Goal: Information Seeking & Learning: Check status

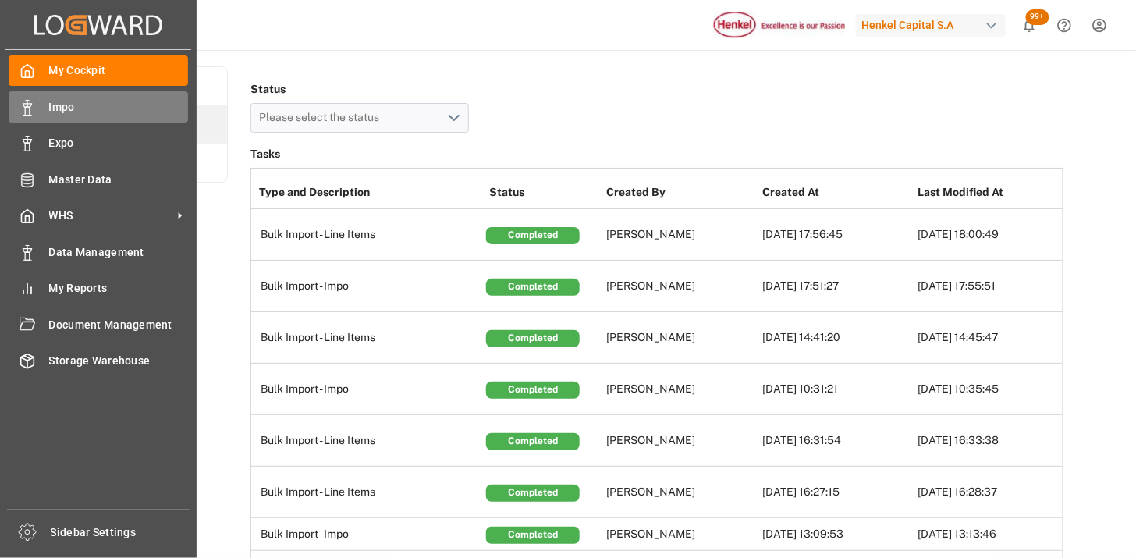
click at [27, 110] on icon at bounding box center [28, 108] width 16 height 16
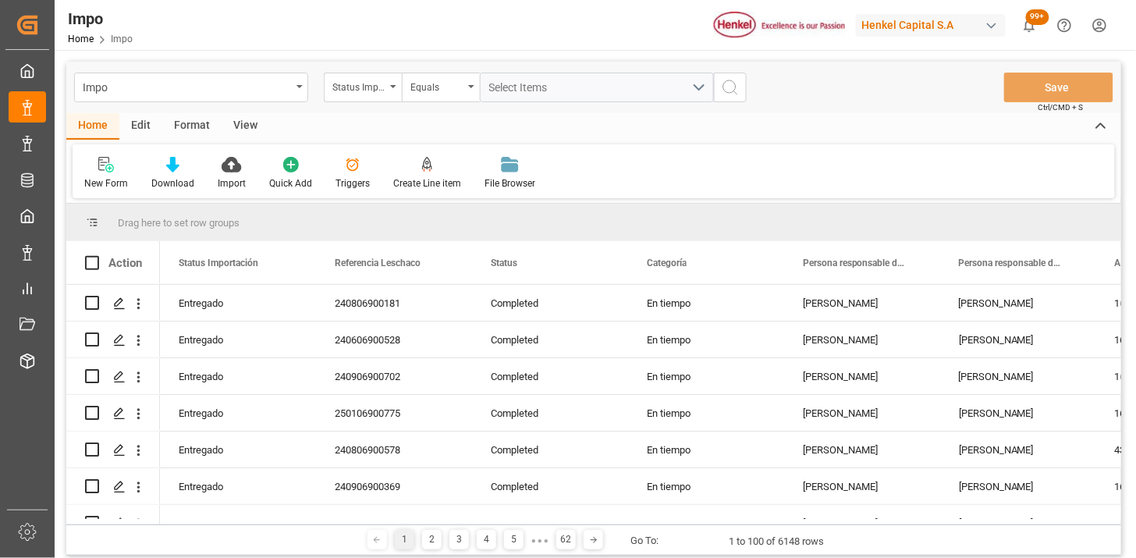
click at [245, 128] on div "View" at bounding box center [246, 126] width 48 height 27
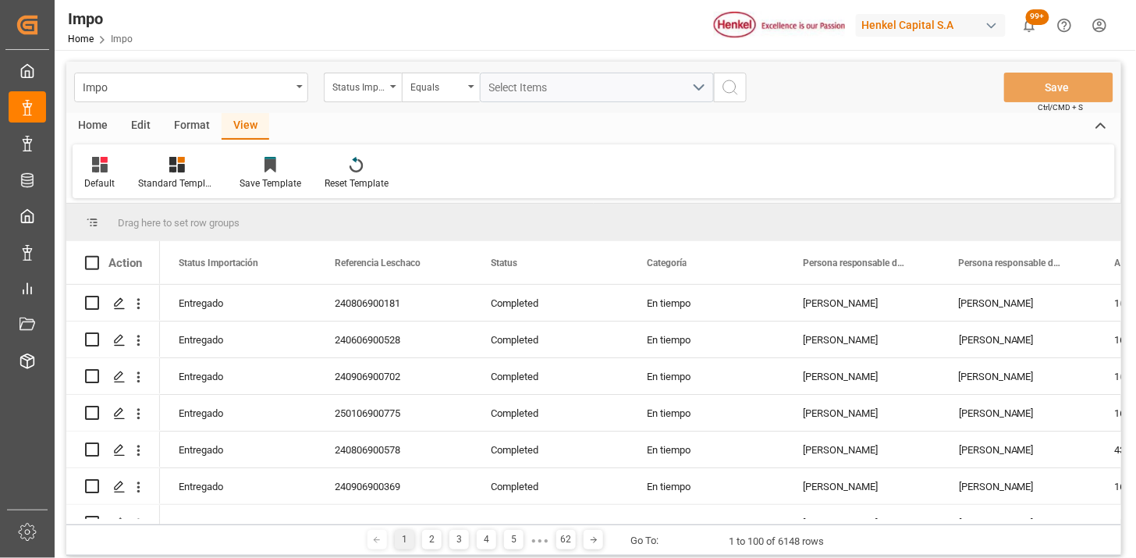
click at [190, 123] on div "Format" at bounding box center [191, 126] width 59 height 27
click at [161, 165] on div at bounding box center [180, 164] width 52 height 16
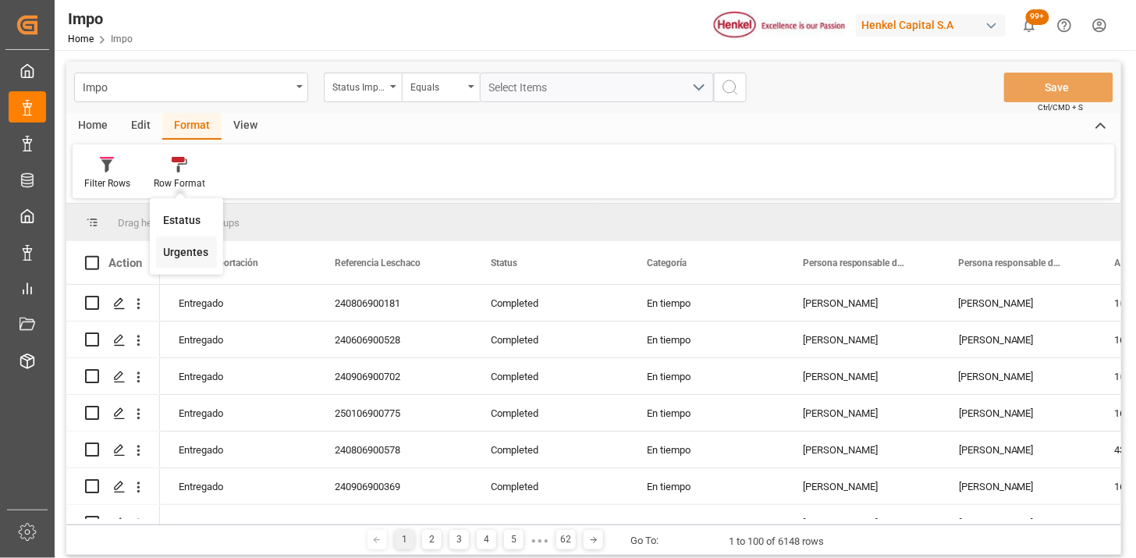
click at [197, 247] on div "Urgentes" at bounding box center [186, 252] width 45 height 16
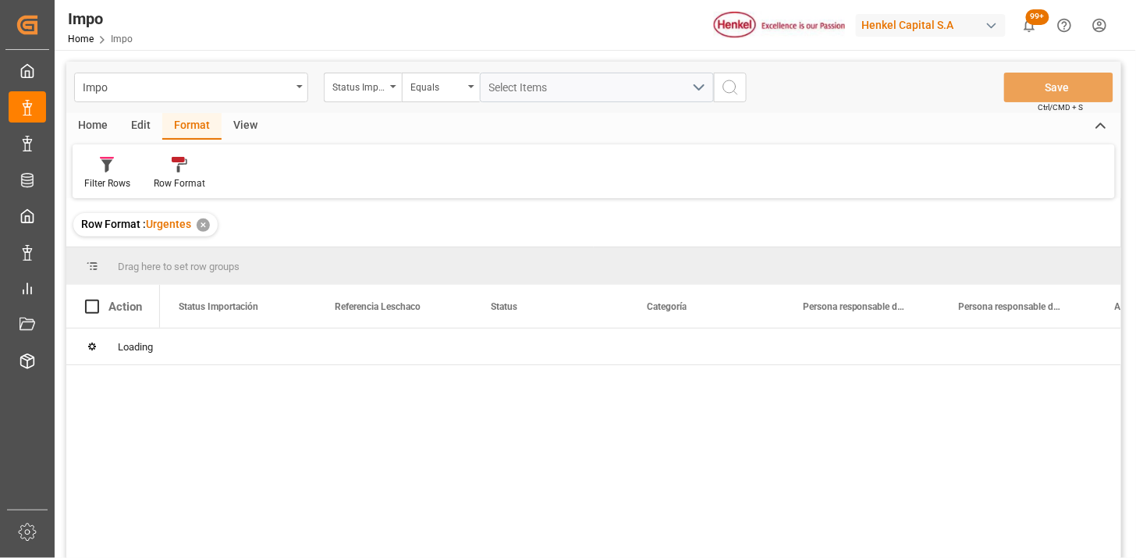
click at [376, 94] on div "Status Importación" at bounding box center [358, 85] width 53 height 18
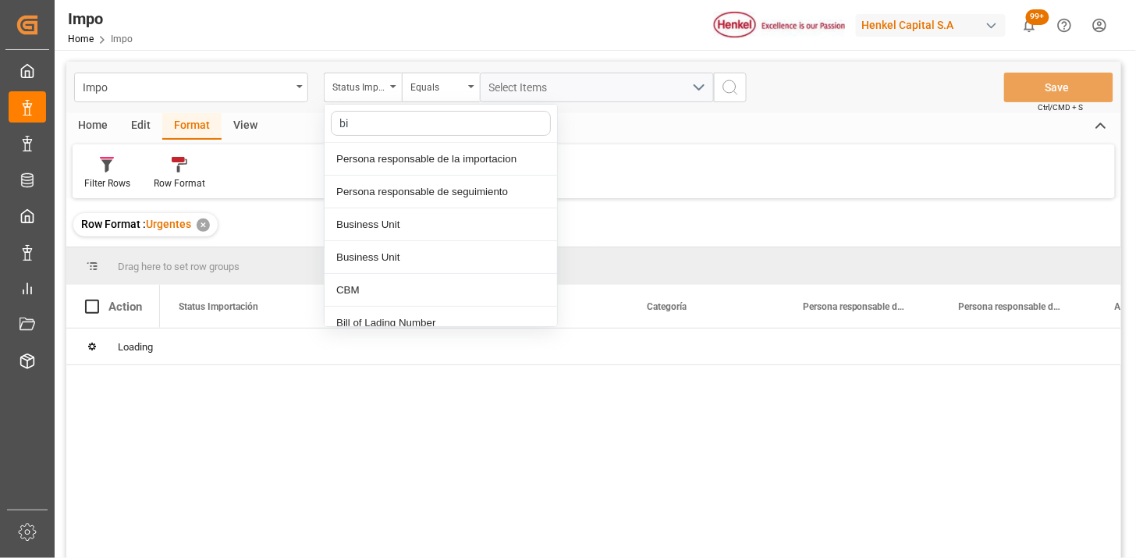
type input "bil"
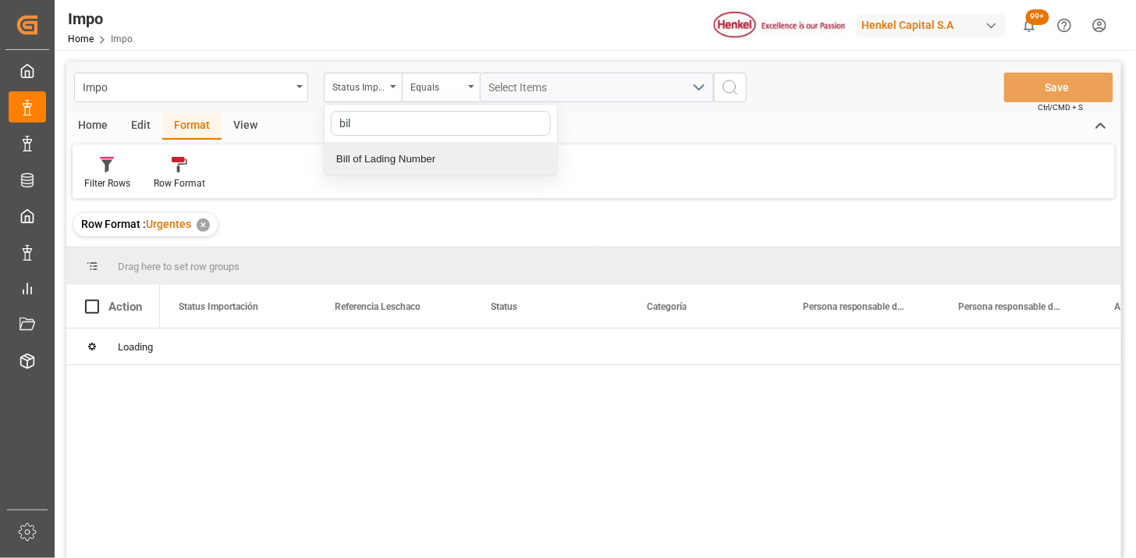
click at [400, 154] on div "Bill of Lading Number" at bounding box center [441, 159] width 233 height 33
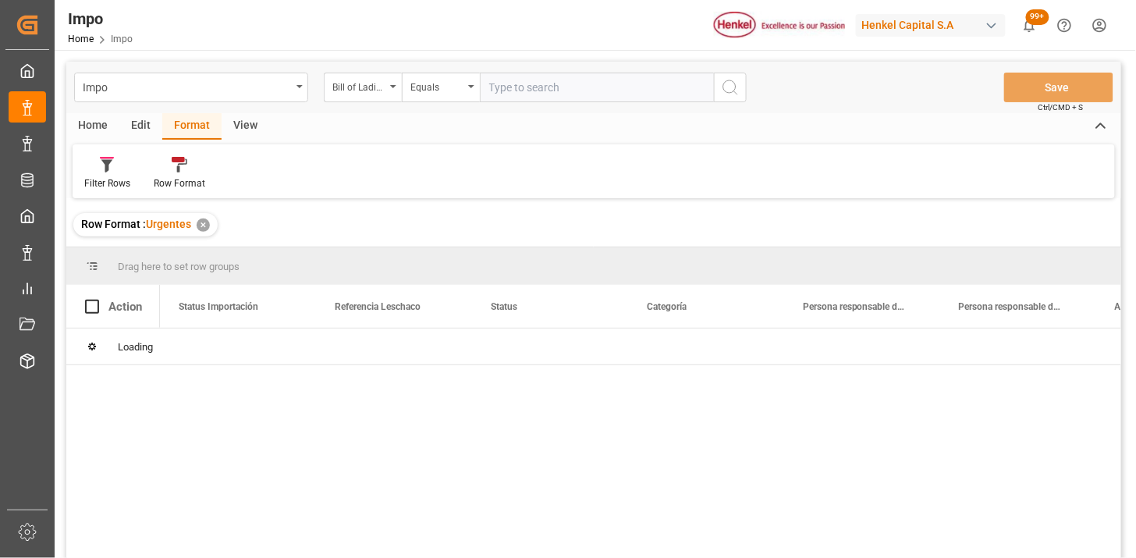
drag, startPoint x: 477, startPoint y: 97, endPoint x: 601, endPoint y: 86, distance: 124.6
click at [500, 84] on input "text" at bounding box center [597, 88] width 234 height 30
type input "SHAM91273100"
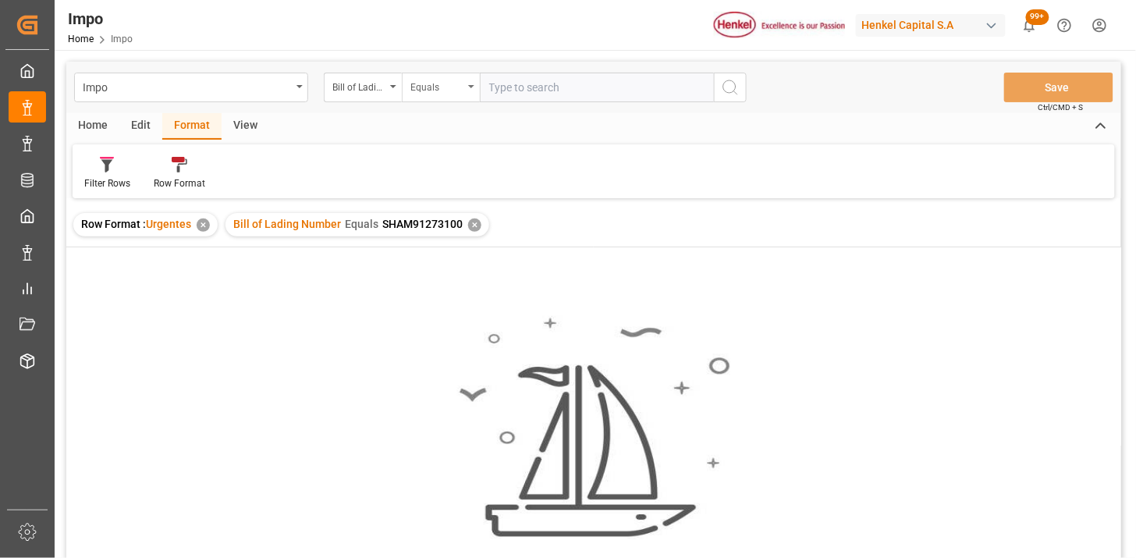
click at [412, 96] on div "Equals" at bounding box center [441, 88] width 78 height 30
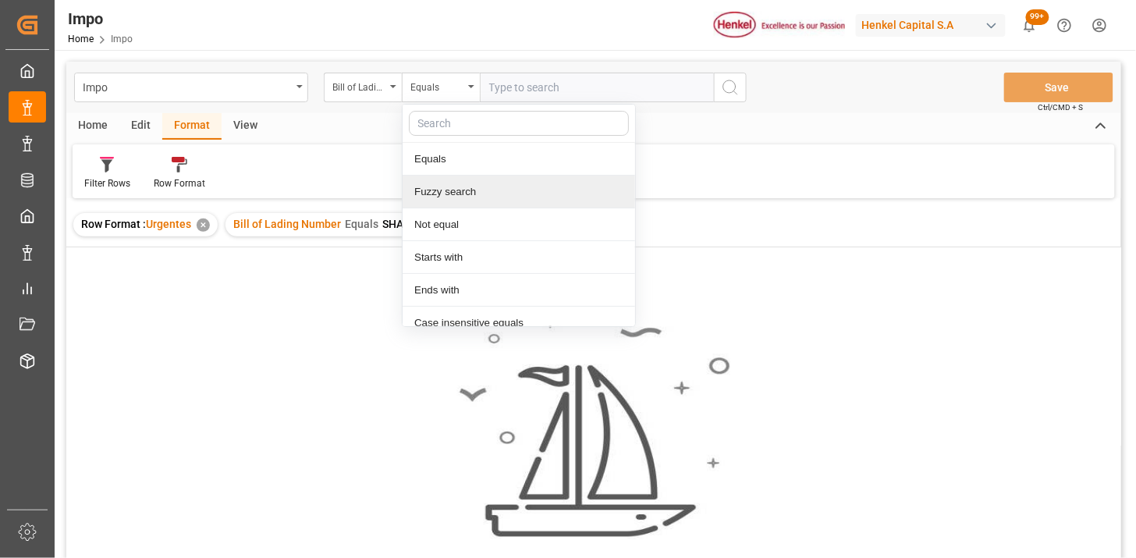
drag, startPoint x: 446, startPoint y: 186, endPoint x: 466, endPoint y: 167, distance: 27.0
click at [448, 187] on div "Fuzzy search" at bounding box center [519, 192] width 233 height 33
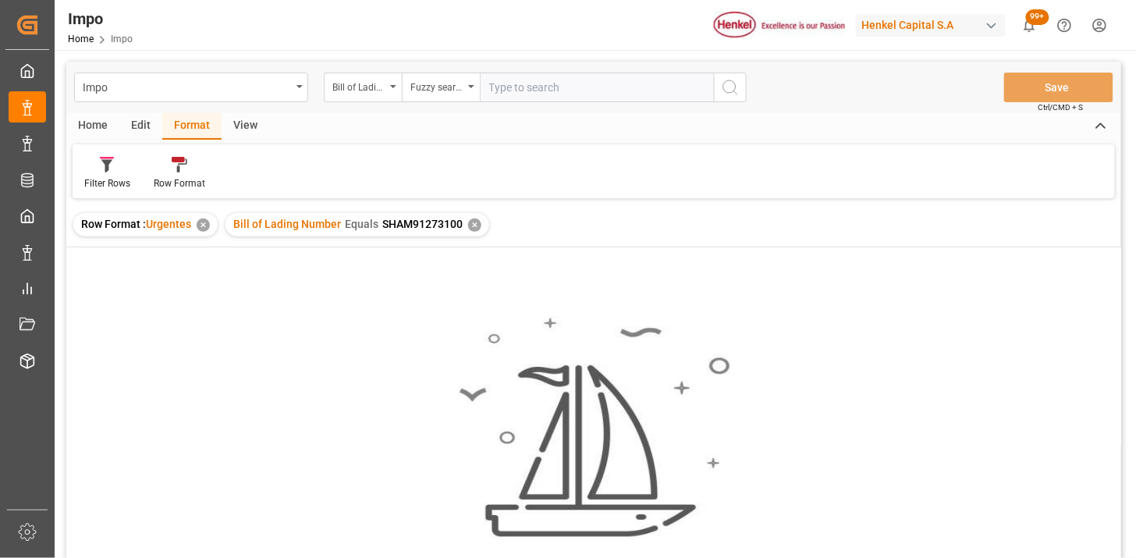
click at [526, 91] on input "text" at bounding box center [597, 88] width 234 height 30
paste input "SHAM91273100"
type input "SHAM91273100"
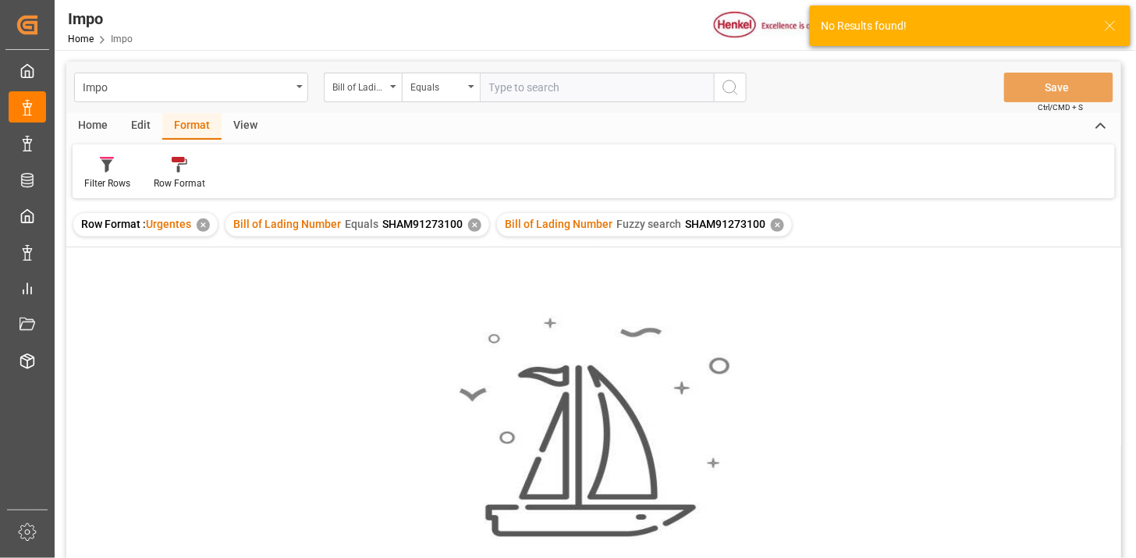
click at [479, 225] on div "Bill of Lading Number Equals SHAM91273100 ✕" at bounding box center [358, 224] width 264 height 23
click at [471, 230] on div "✕" at bounding box center [474, 225] width 13 height 13
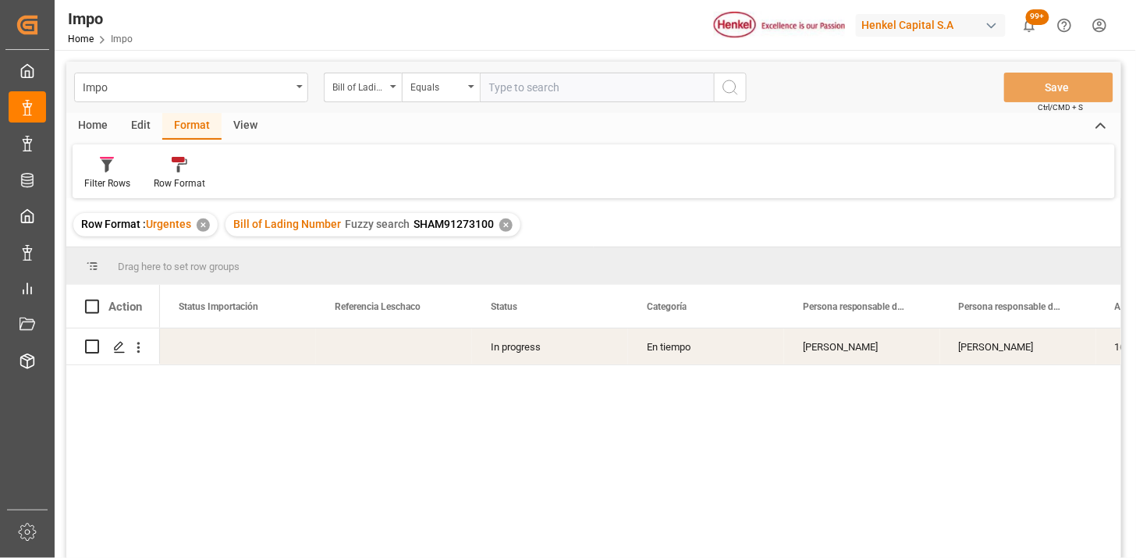
click at [240, 123] on div "View" at bounding box center [246, 126] width 48 height 27
click at [110, 169] on div at bounding box center [99, 164] width 30 height 16
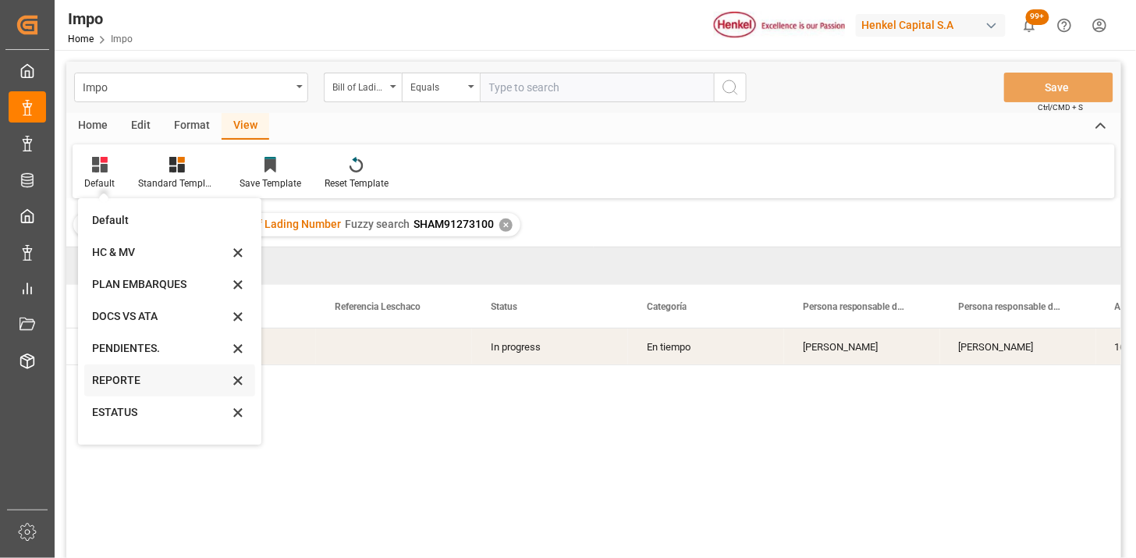
click at [140, 379] on div "REPORTE" at bounding box center [160, 380] width 137 height 16
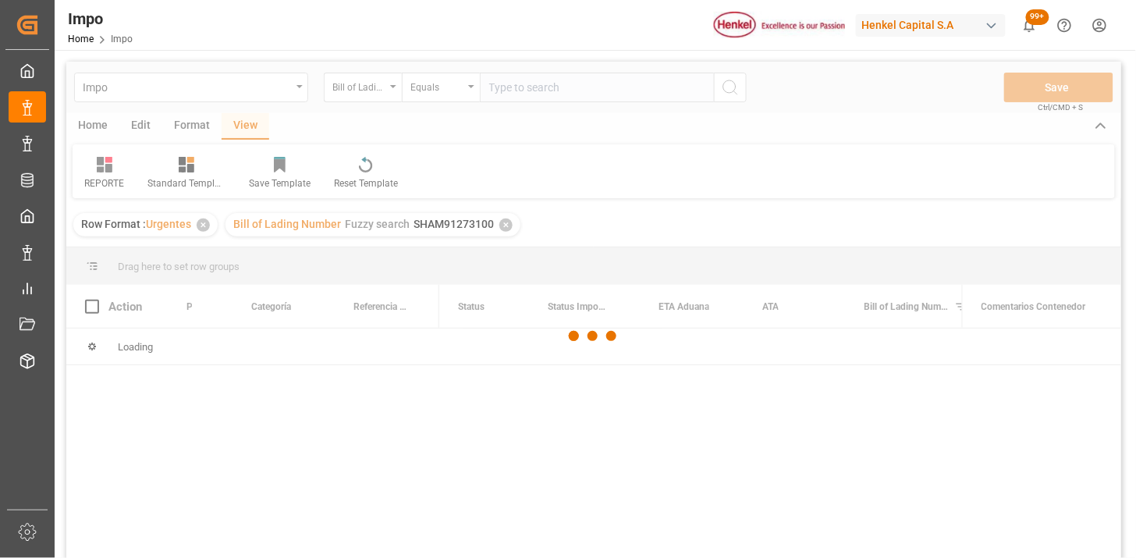
scroll to position [87, 0]
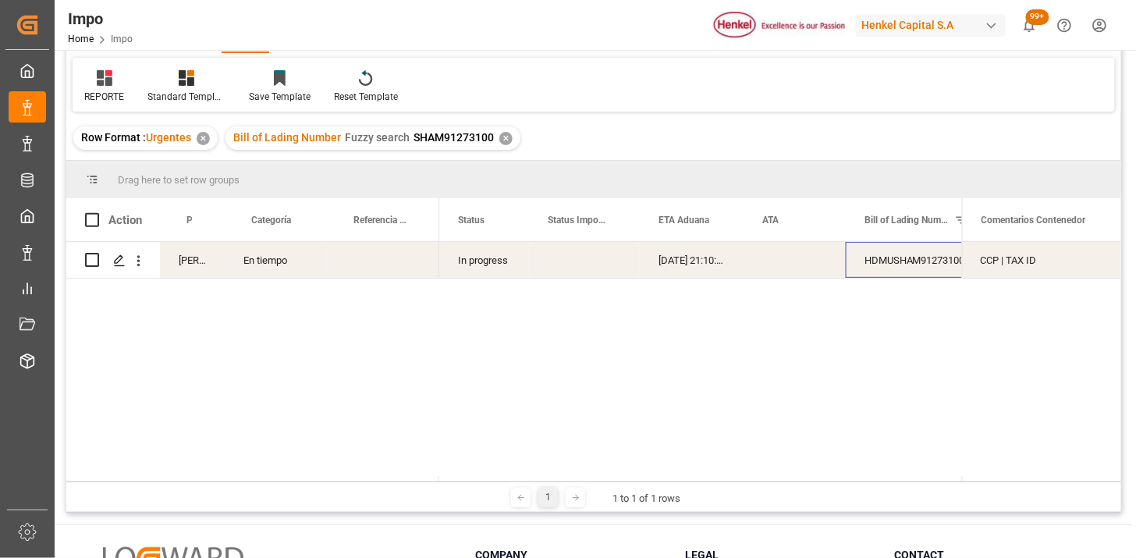
click at [888, 258] on div "HDMUSHAM91273100" at bounding box center [924, 260] width 156 height 36
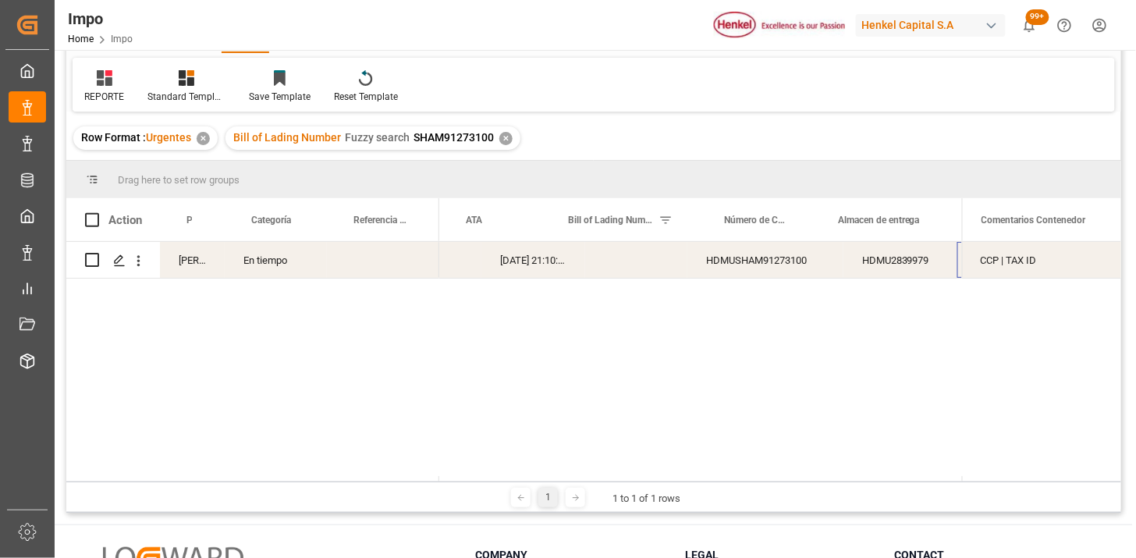
scroll to position [0, 297]
click at [652, 267] on div "HDMUSHAM91273100" at bounding box center [627, 260] width 156 height 36
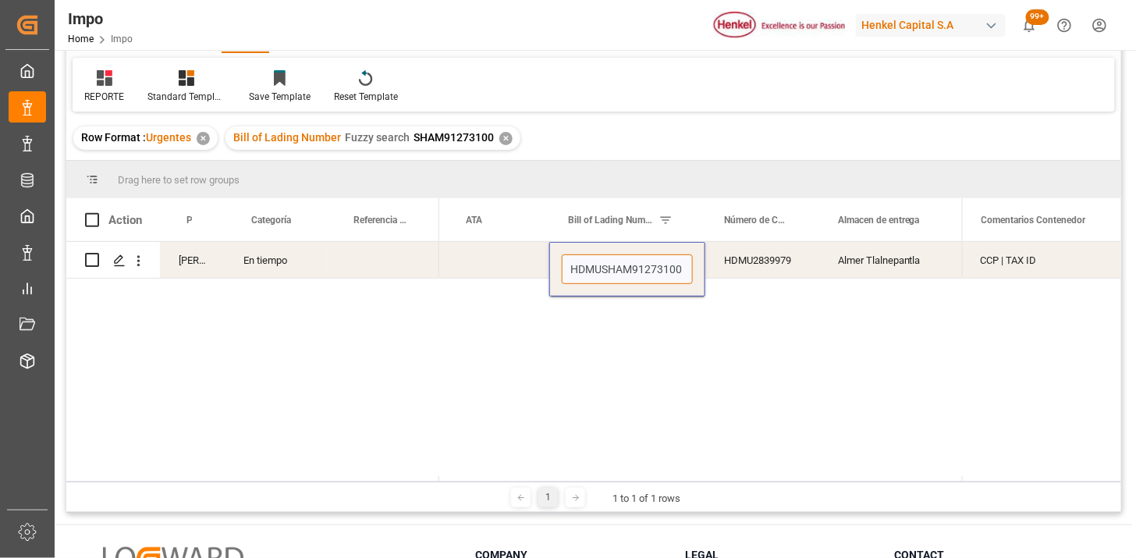
click at [674, 266] on input "HDMUSHAM91273100" at bounding box center [627, 269] width 131 height 30
click at [469, 260] on div "Press SPACE to select this row." at bounding box center [498, 260] width 102 height 36
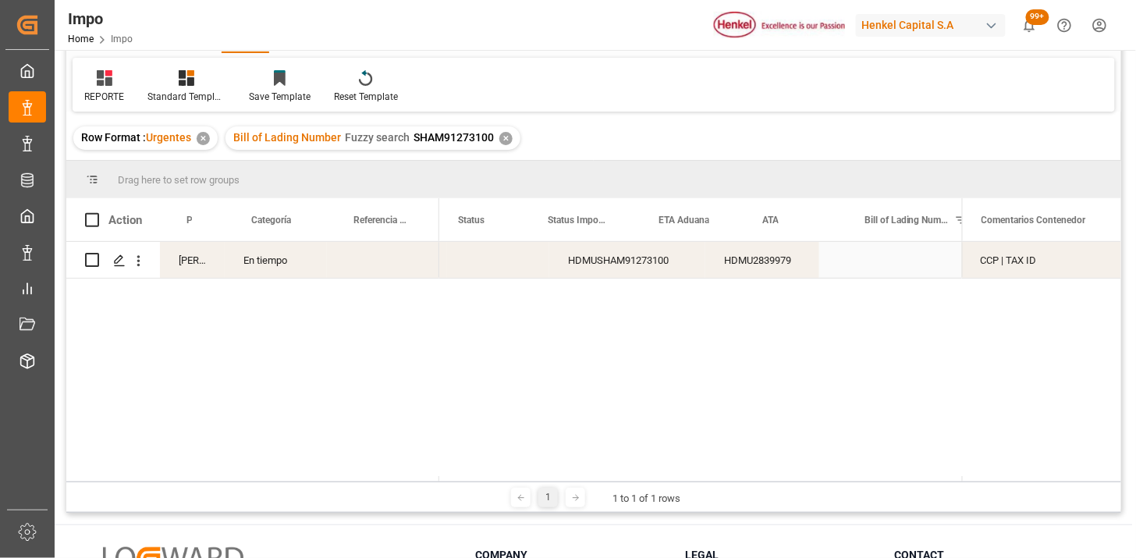
scroll to position [0, 0]
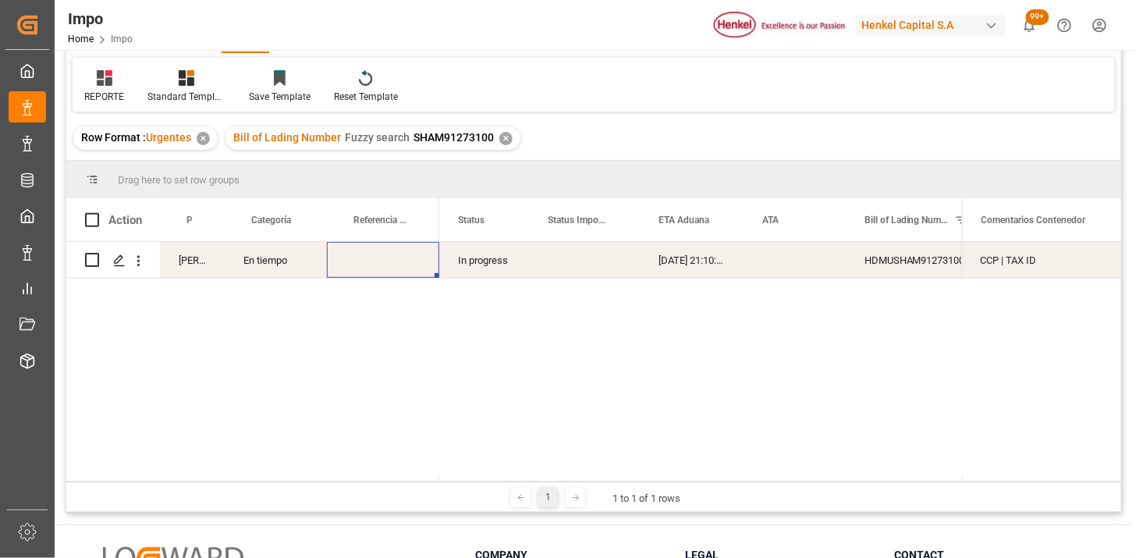
click at [384, 259] on div "Press SPACE to select this row." at bounding box center [383, 260] width 112 height 36
click at [384, 259] on input "Press SPACE to select this row." at bounding box center [382, 269] width 87 height 30
paste input "251006900528"
type input "251006900528"
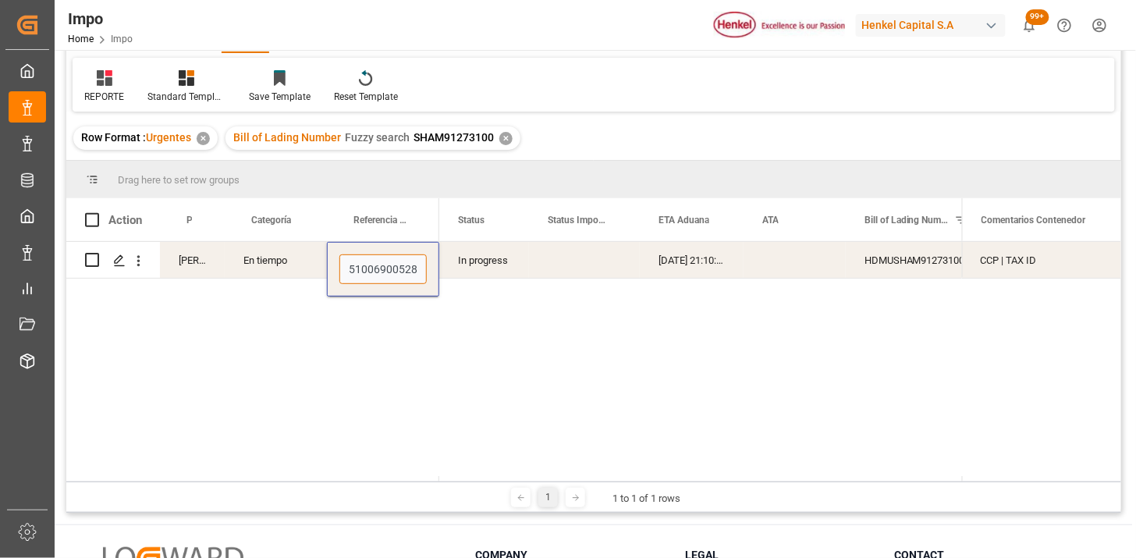
scroll to position [0, 4]
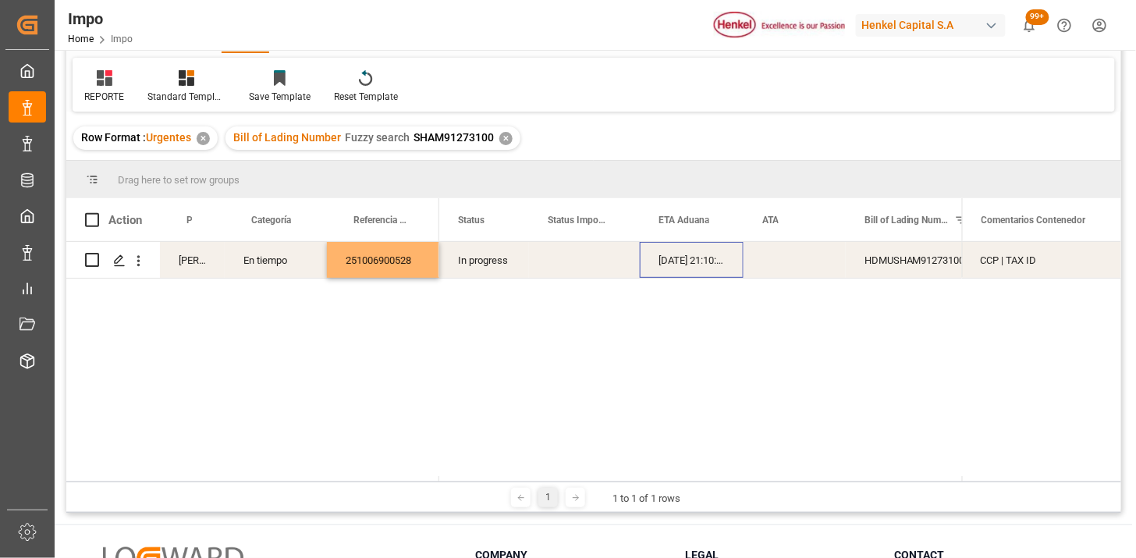
click at [701, 261] on div "[DATE] 21:10:00" at bounding box center [692, 260] width 104 height 36
click at [701, 260] on div "[DATE] 21:10:00" at bounding box center [692, 260] width 104 height 36
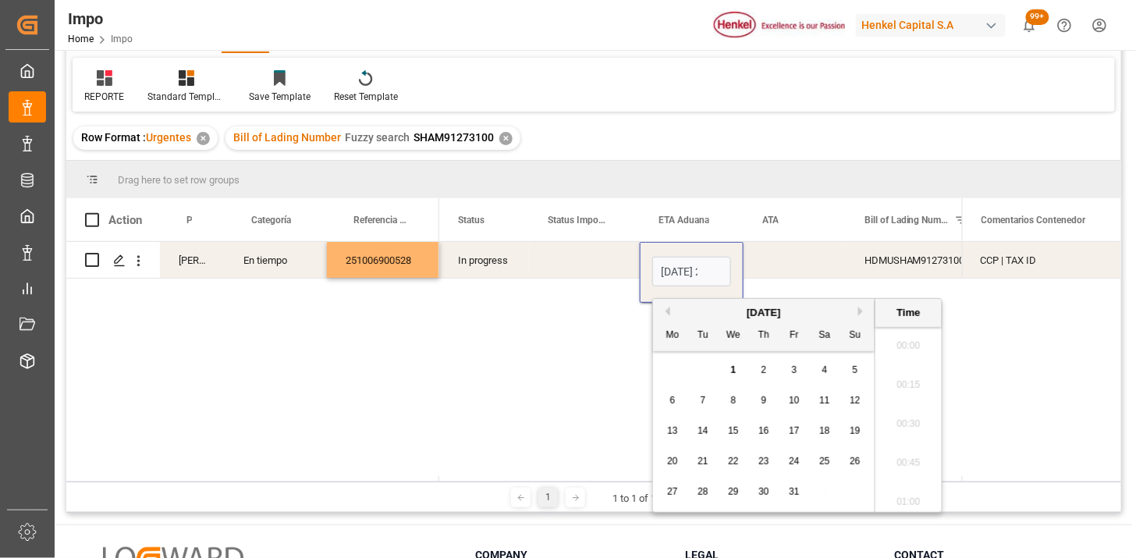
click at [701, 260] on input "[DATE] 21:10" at bounding box center [691, 272] width 79 height 30
type input "[DATE] 00:00"
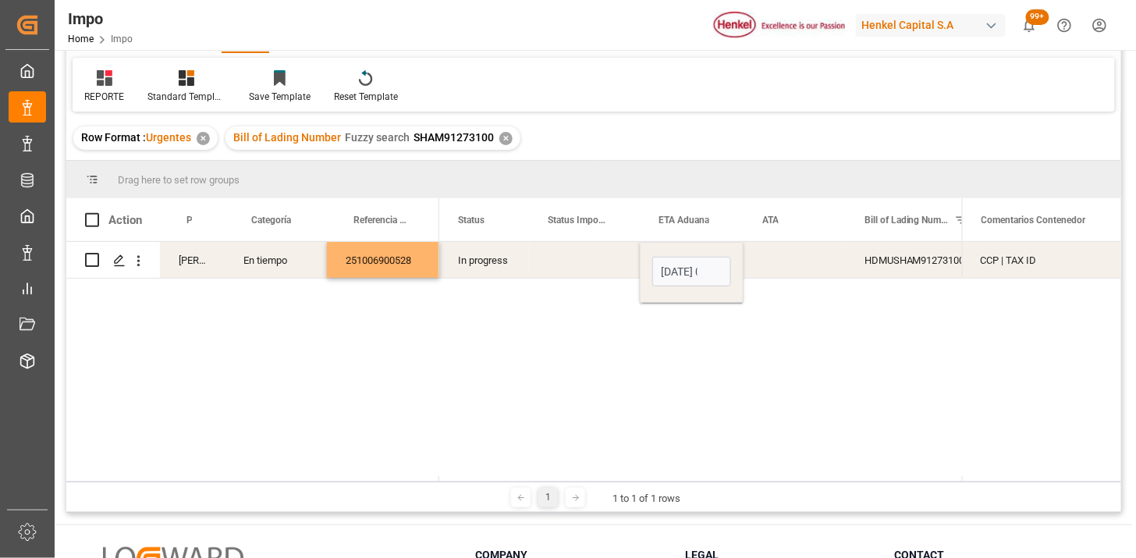
click at [770, 268] on div "Press SPACE to select this row." at bounding box center [795, 260] width 102 height 36
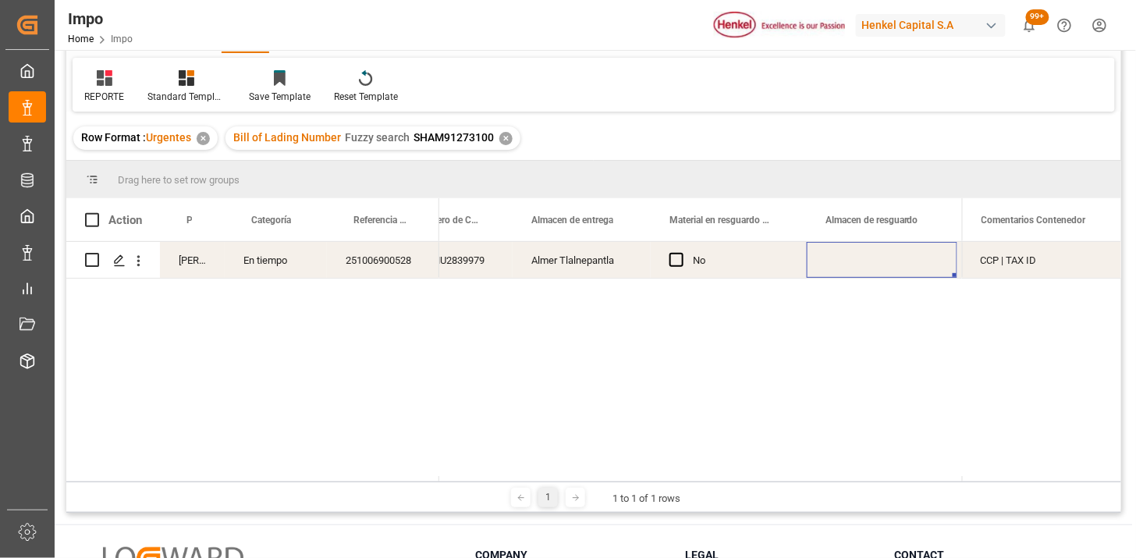
scroll to position [0, 0]
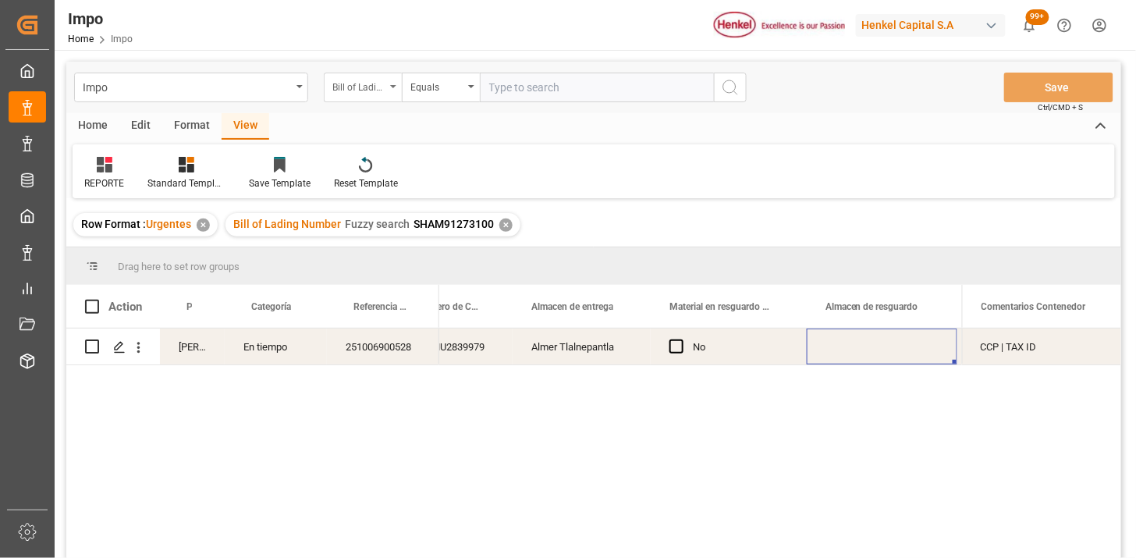
click at [368, 94] on div "Bill of Lading Number" at bounding box center [358, 85] width 53 height 18
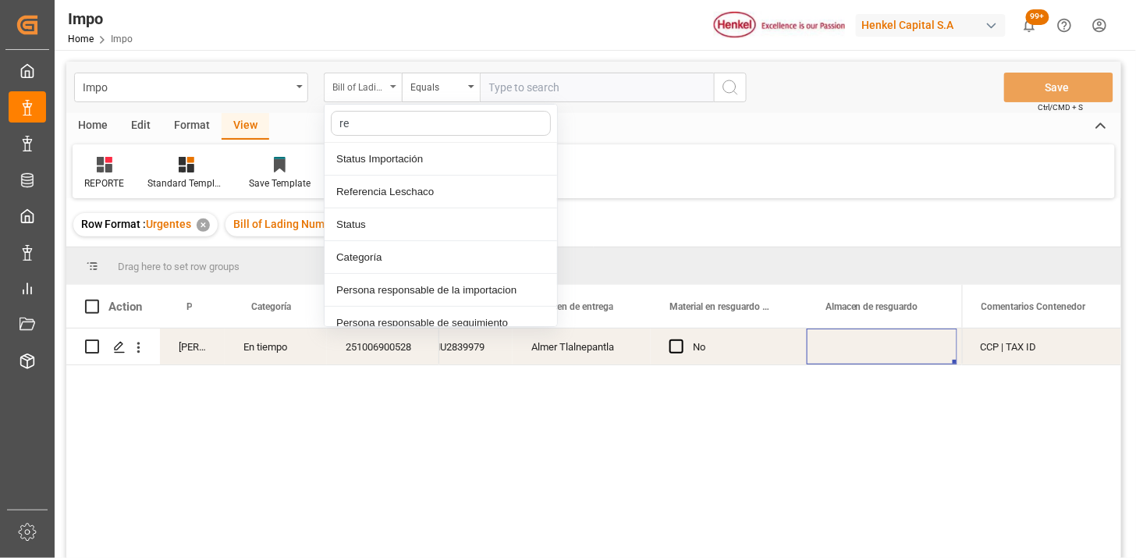
type input "ref"
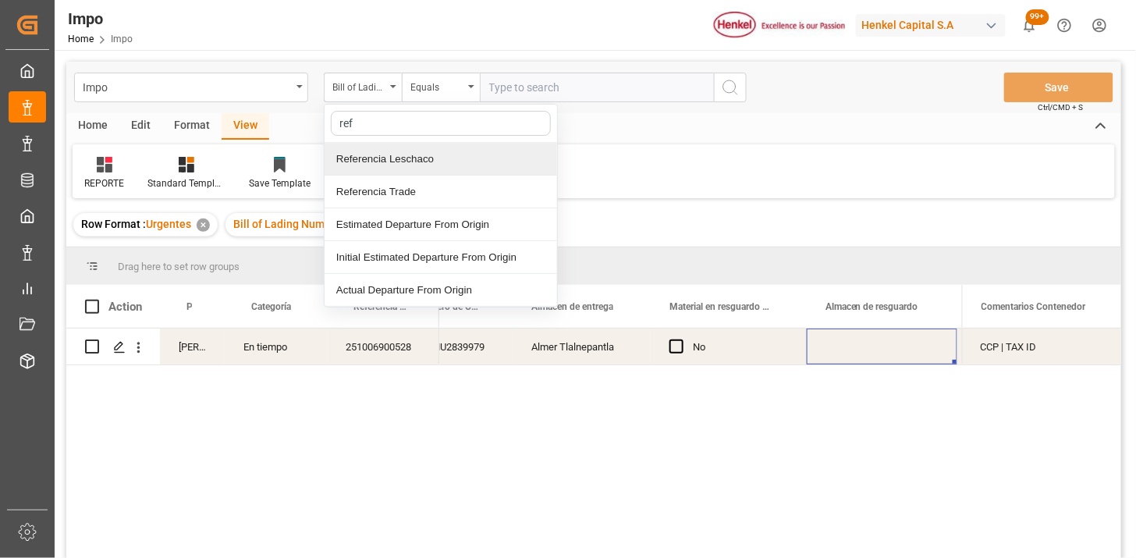
drag, startPoint x: 403, startPoint y: 154, endPoint x: 545, endPoint y: 83, distance: 158.1
click at [407, 153] on div "Referencia Leschaco" at bounding box center [441, 159] width 233 height 33
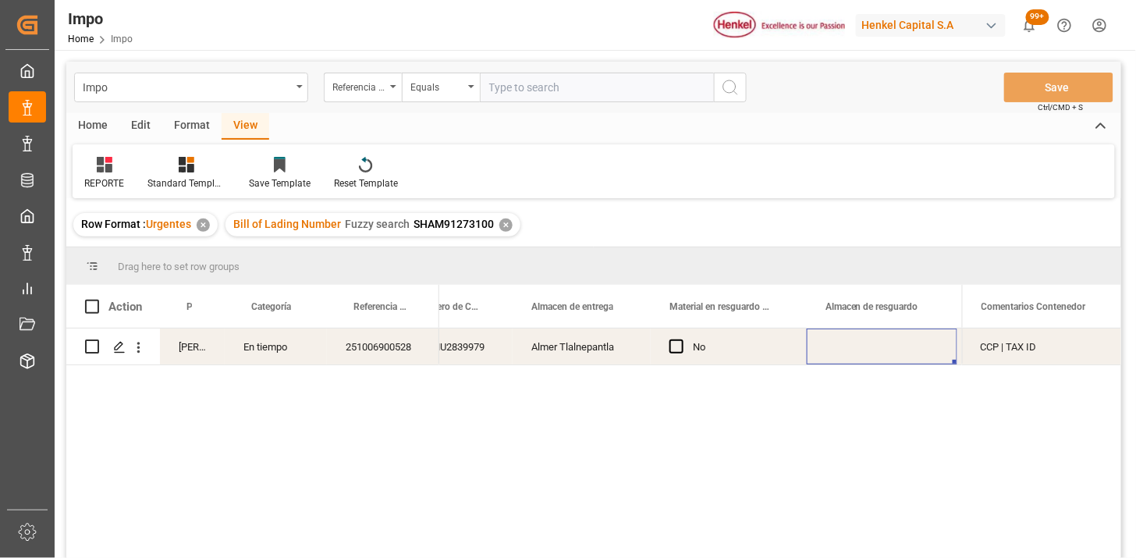
click at [550, 78] on input "text" at bounding box center [597, 88] width 234 height 30
paste input "250906900514"
type input "250906900514"
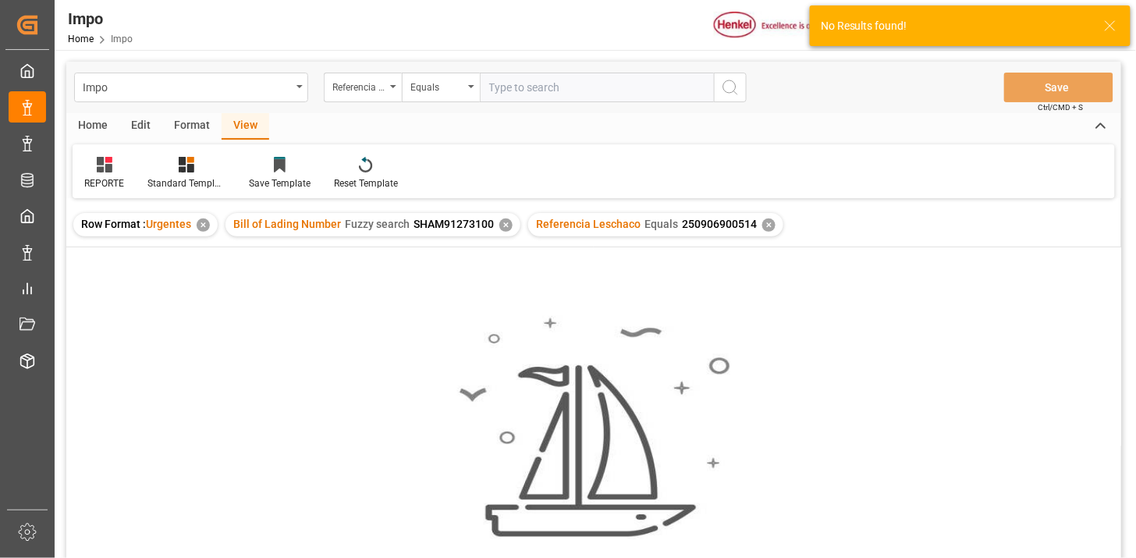
click at [503, 228] on div "✕" at bounding box center [505, 225] width 13 height 13
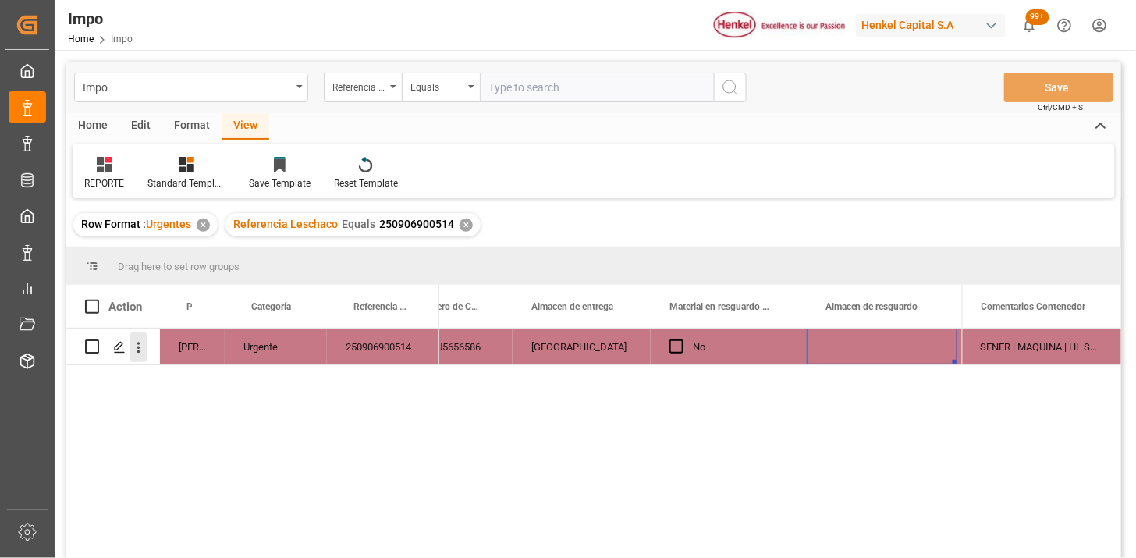
click at [137, 359] on button "open menu" at bounding box center [138, 347] width 16 height 30
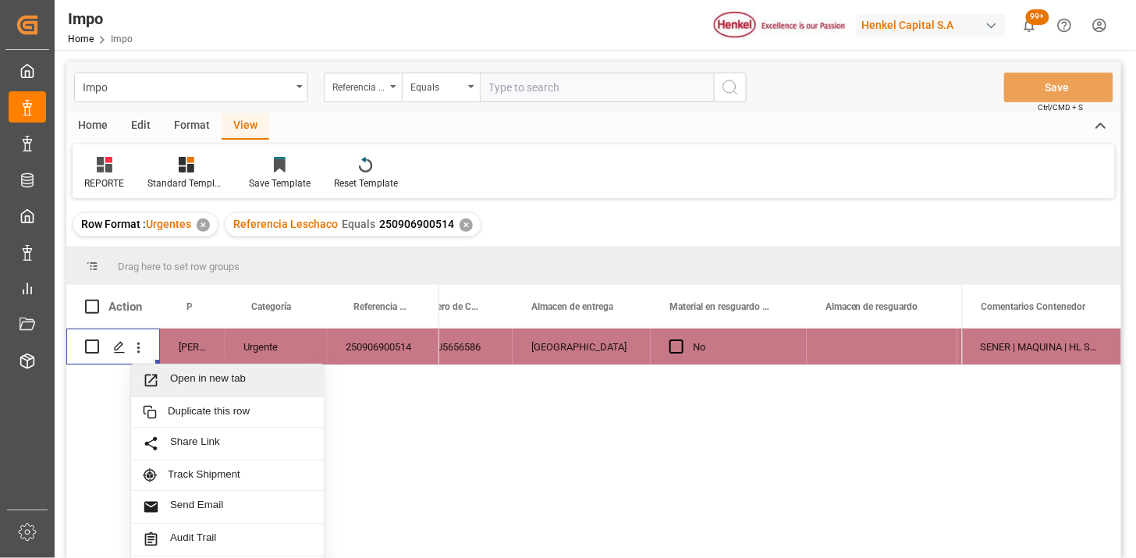
click at [166, 372] on span "Press SPACE to select this row." at bounding box center [156, 380] width 27 height 16
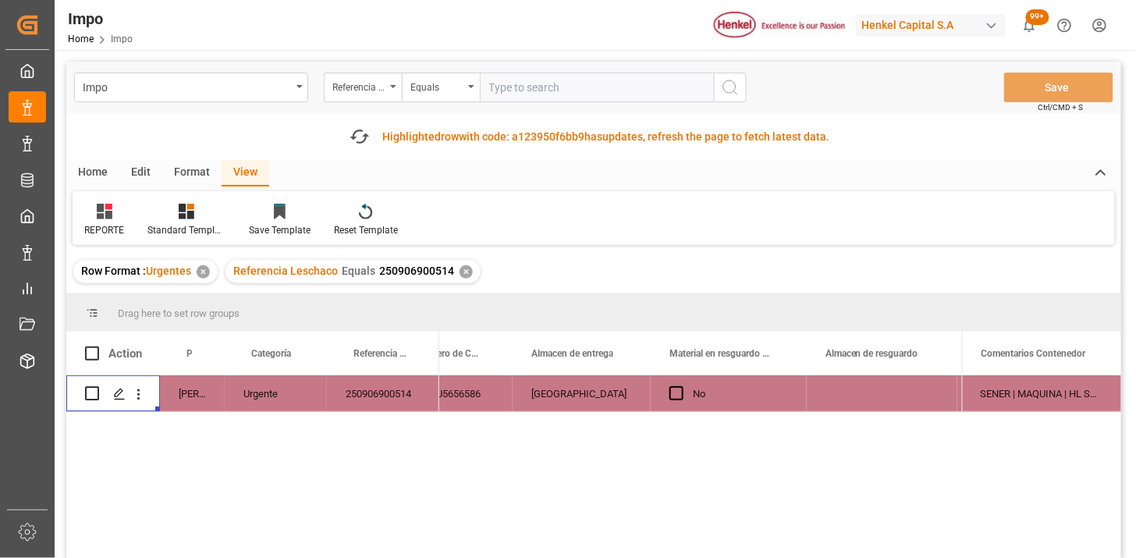
click at [613, 96] on input "text" at bounding box center [597, 88] width 234 height 30
paste input "250906900242"
type input "250906900242"
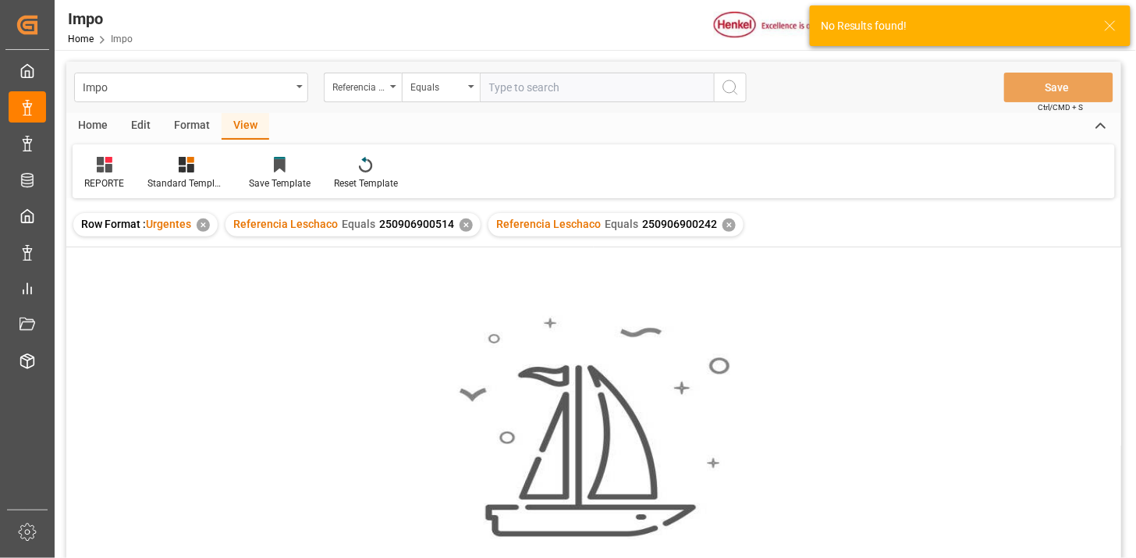
click at [466, 269] on div "No results found. Please try updating the filters/search for smooth sailing." at bounding box center [593, 423] width 1055 height 352
click at [464, 222] on div "✕" at bounding box center [466, 225] width 13 height 13
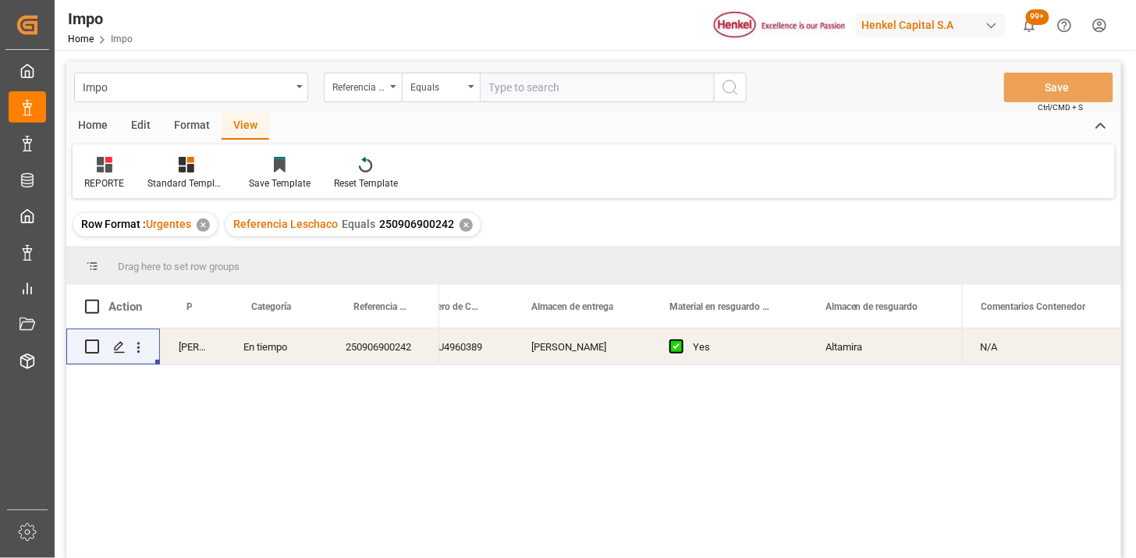
click at [480, 356] on div "ECMU4960389" at bounding box center [456, 347] width 114 height 36
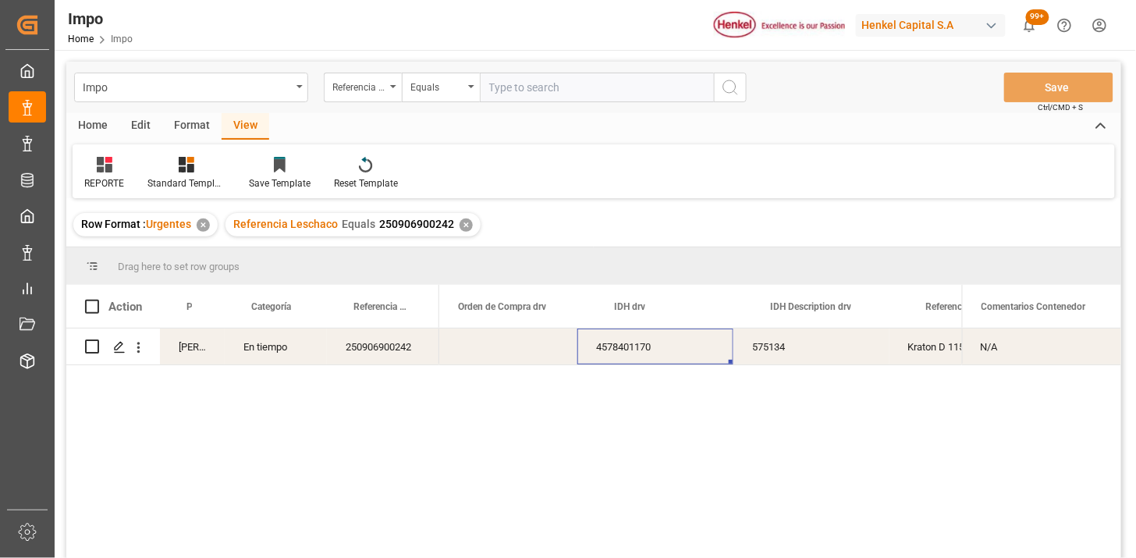
scroll to position [0, 3905]
click at [365, 354] on div "250906900242" at bounding box center [383, 347] width 112 height 36
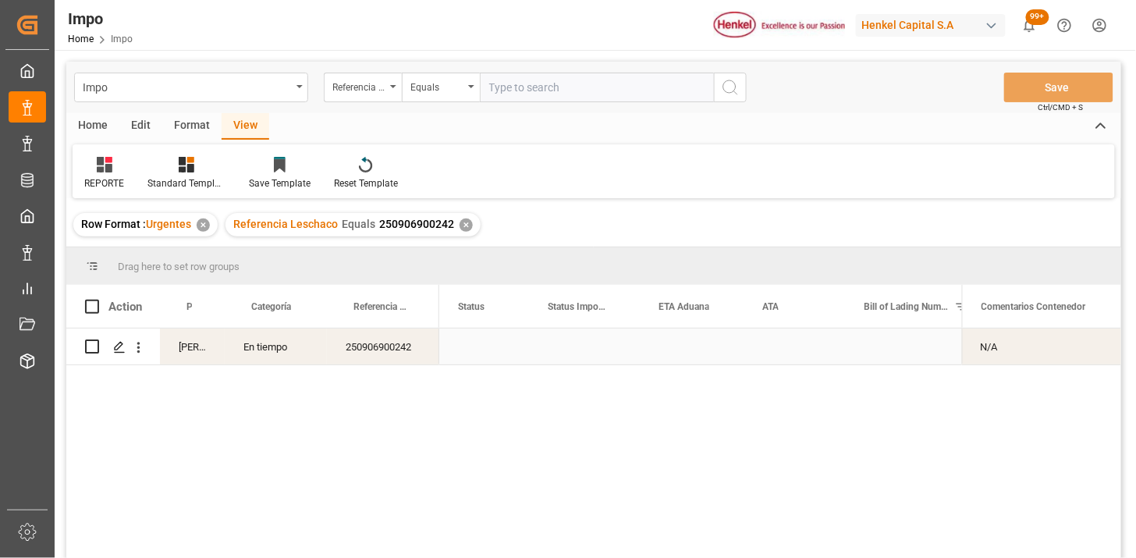
scroll to position [0, 0]
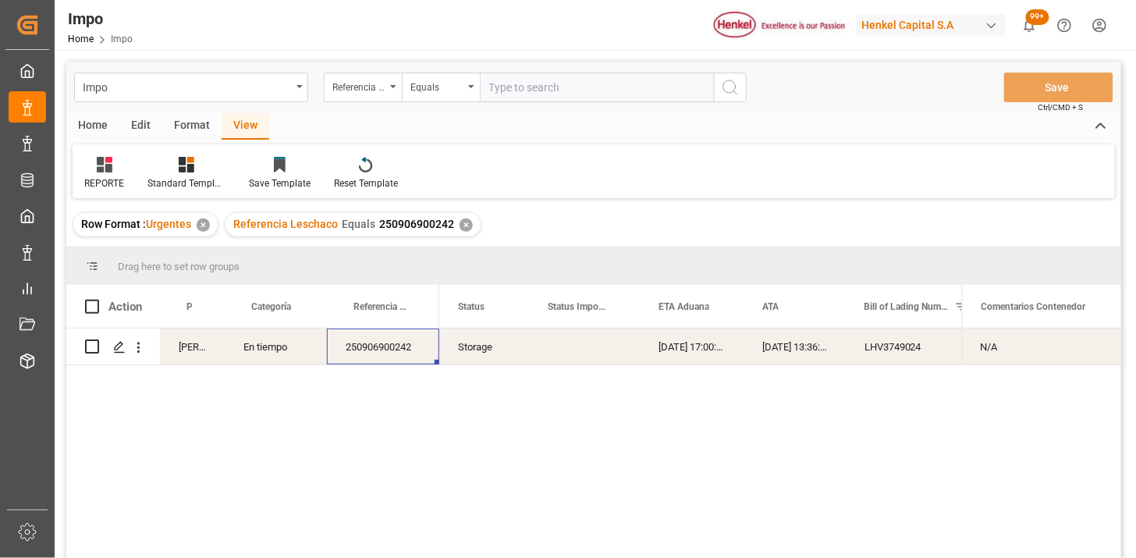
click at [399, 337] on div "250906900242" at bounding box center [383, 347] width 112 height 36
click at [581, 347] on div "Press SPACE to select this row." at bounding box center [584, 347] width 111 height 36
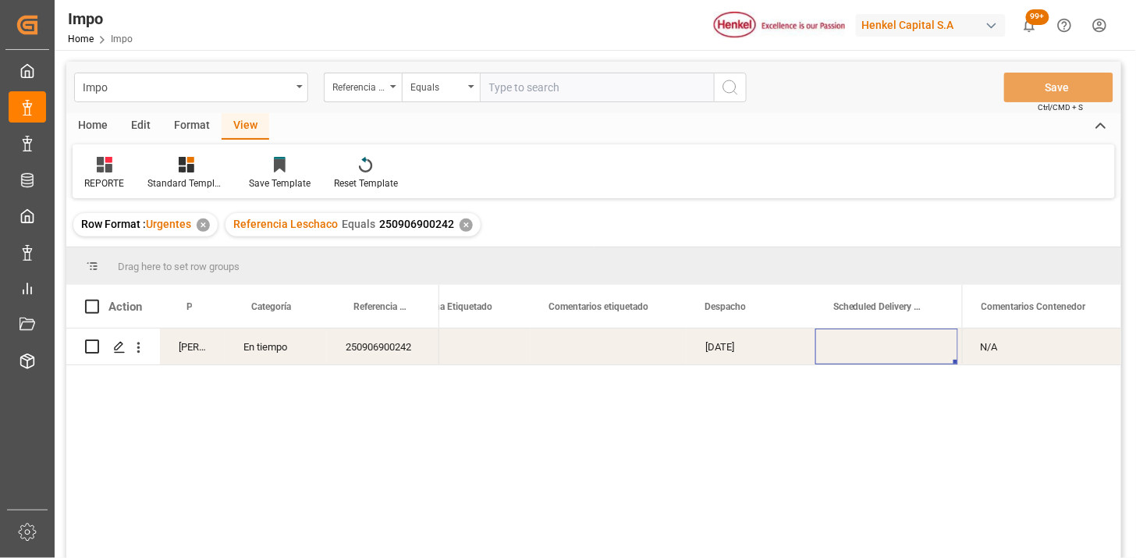
click at [880, 347] on div "Press SPACE to select this row." at bounding box center [887, 347] width 143 height 36
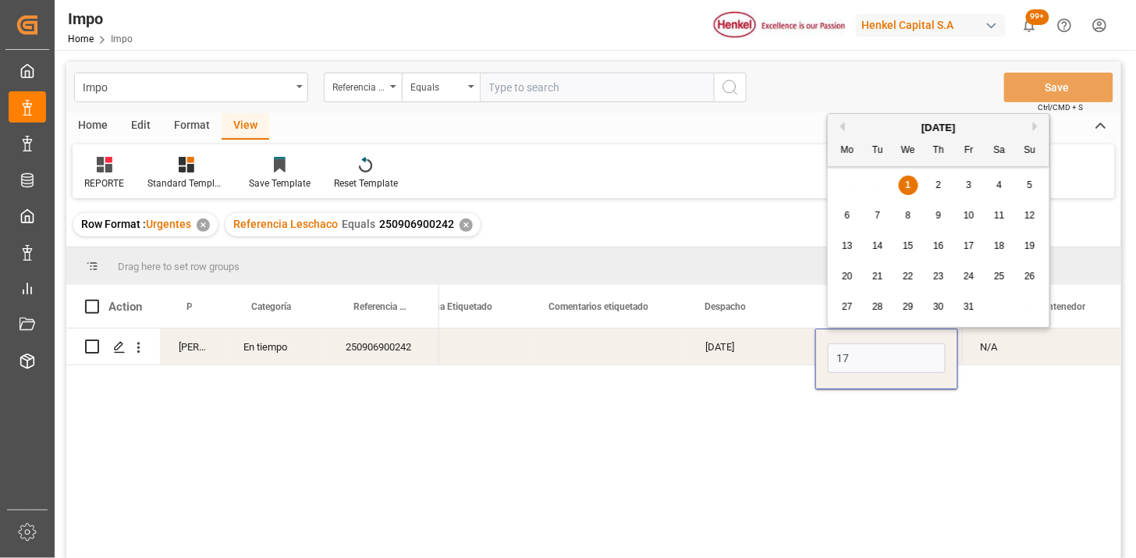
type input "[DATE]"
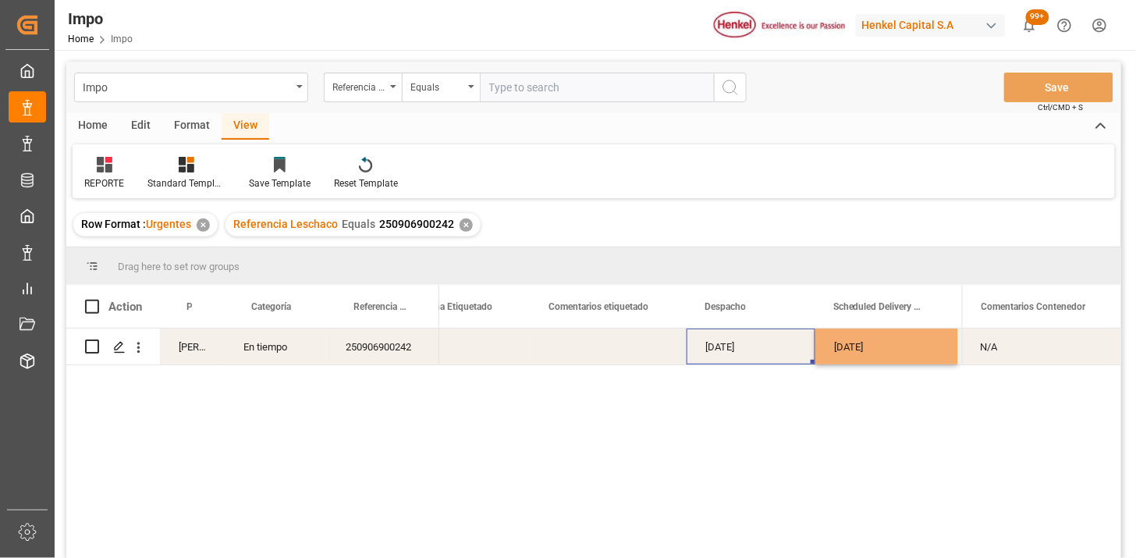
click at [775, 354] on div "[DATE]" at bounding box center [751, 347] width 129 height 36
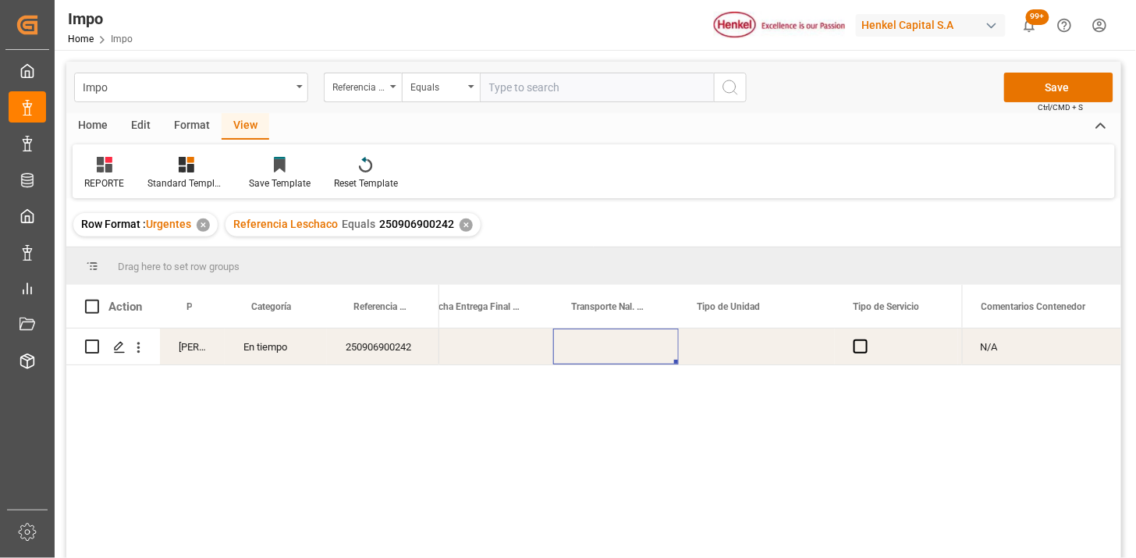
click at [618, 349] on div "Press SPACE to select this row." at bounding box center [616, 347] width 126 height 36
click at [618, 349] on input "Press SPACE to select this row." at bounding box center [616, 356] width 101 height 30
type input "CORPOR"
click at [731, 342] on div "Press SPACE to select this row." at bounding box center [757, 347] width 156 height 36
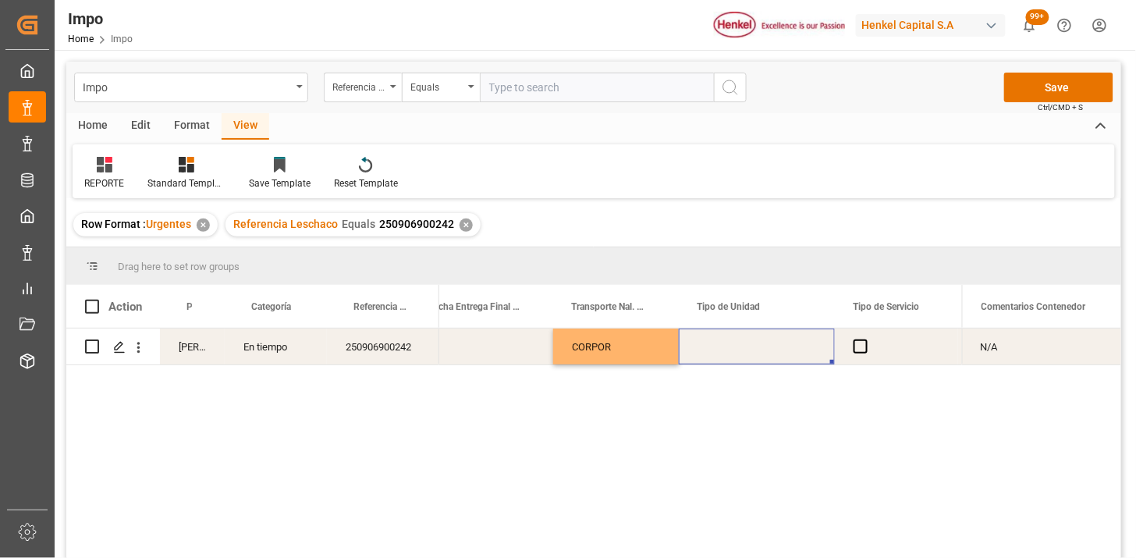
click at [731, 342] on div "Press SPACE to select this row." at bounding box center [757, 347] width 156 height 36
click at [731, 342] on input "Press SPACE to select this row." at bounding box center [756, 356] width 131 height 30
type input "CAJA SECA"
click at [855, 350] on span "Press SPACE to select this row." at bounding box center [861, 346] width 14 height 14
click at [866, 339] on input "Press SPACE to select this row." at bounding box center [866, 339] width 0 height 0
